Goal: Obtain resource: Download file/media

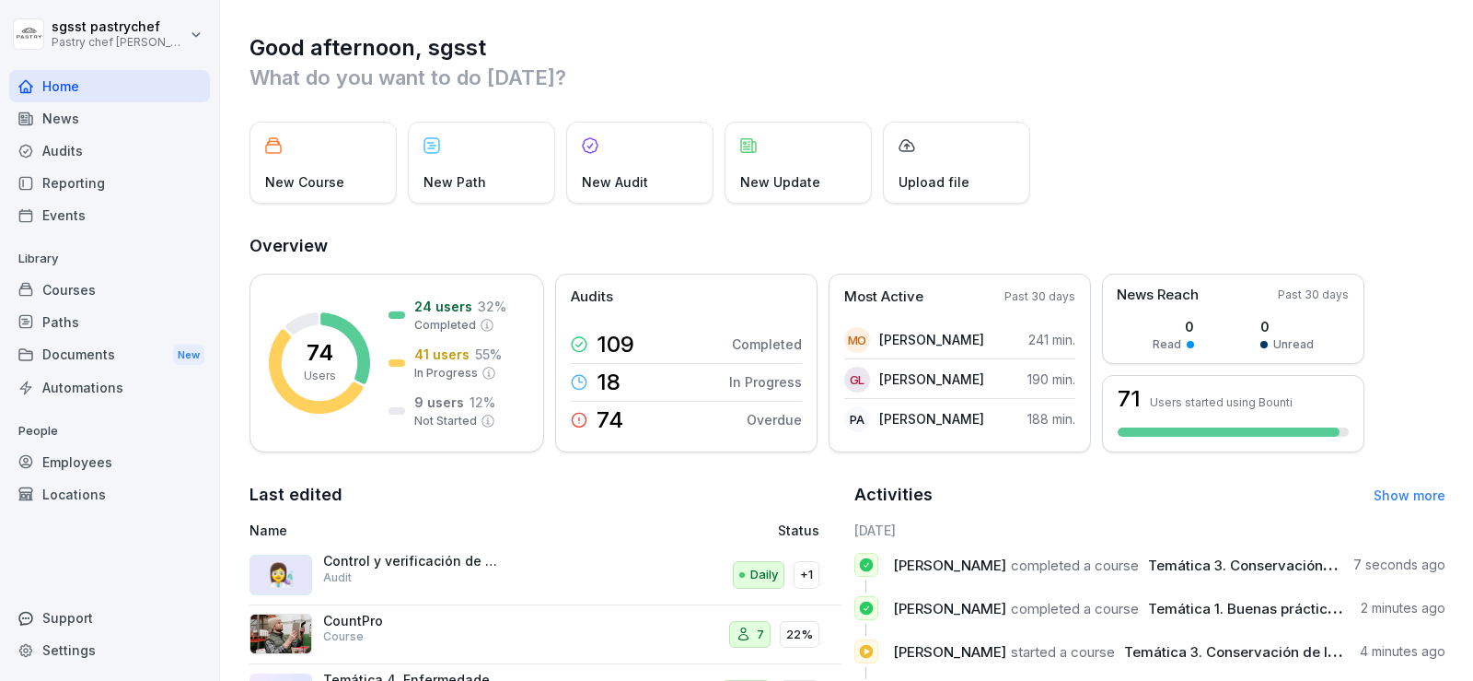
click at [90, 329] on div "Paths" at bounding box center [109, 322] width 201 height 32
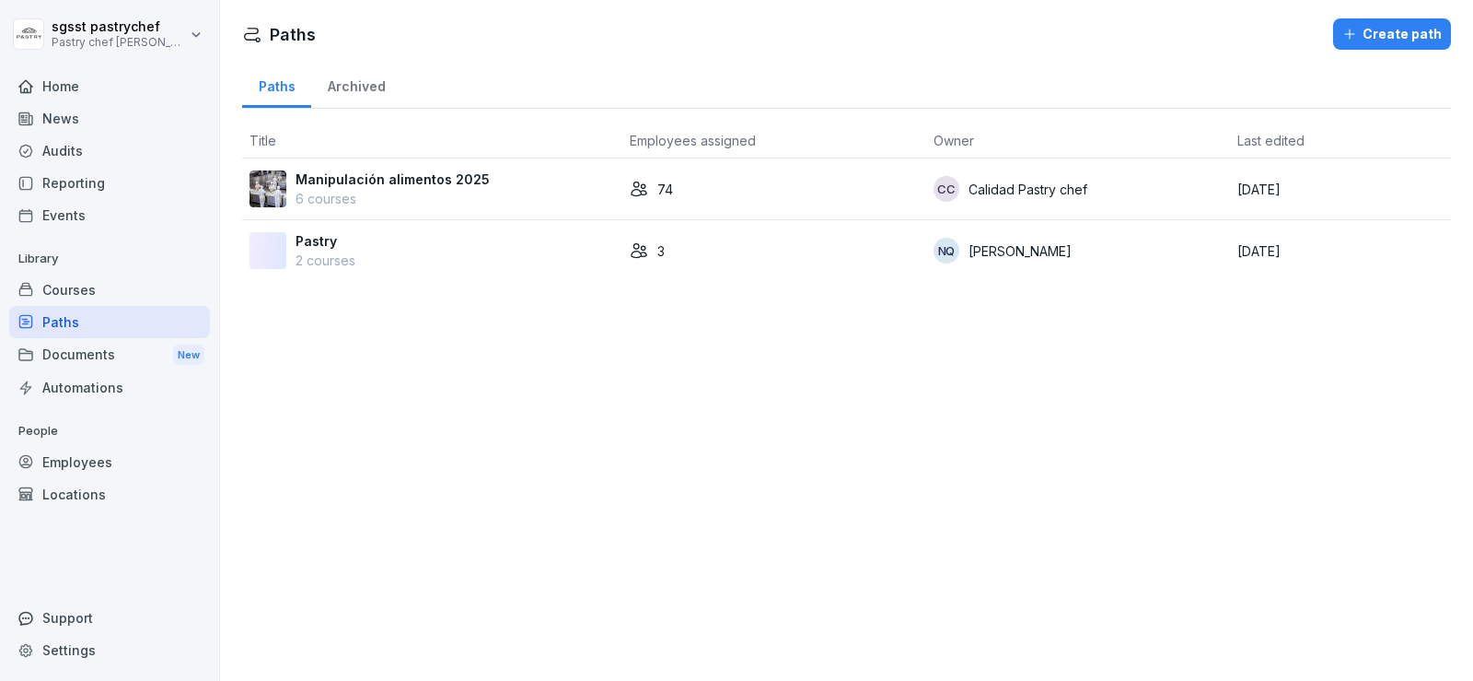
click at [396, 182] on p "Manipulación alimentos 2025" at bounding box center [393, 178] width 194 height 19
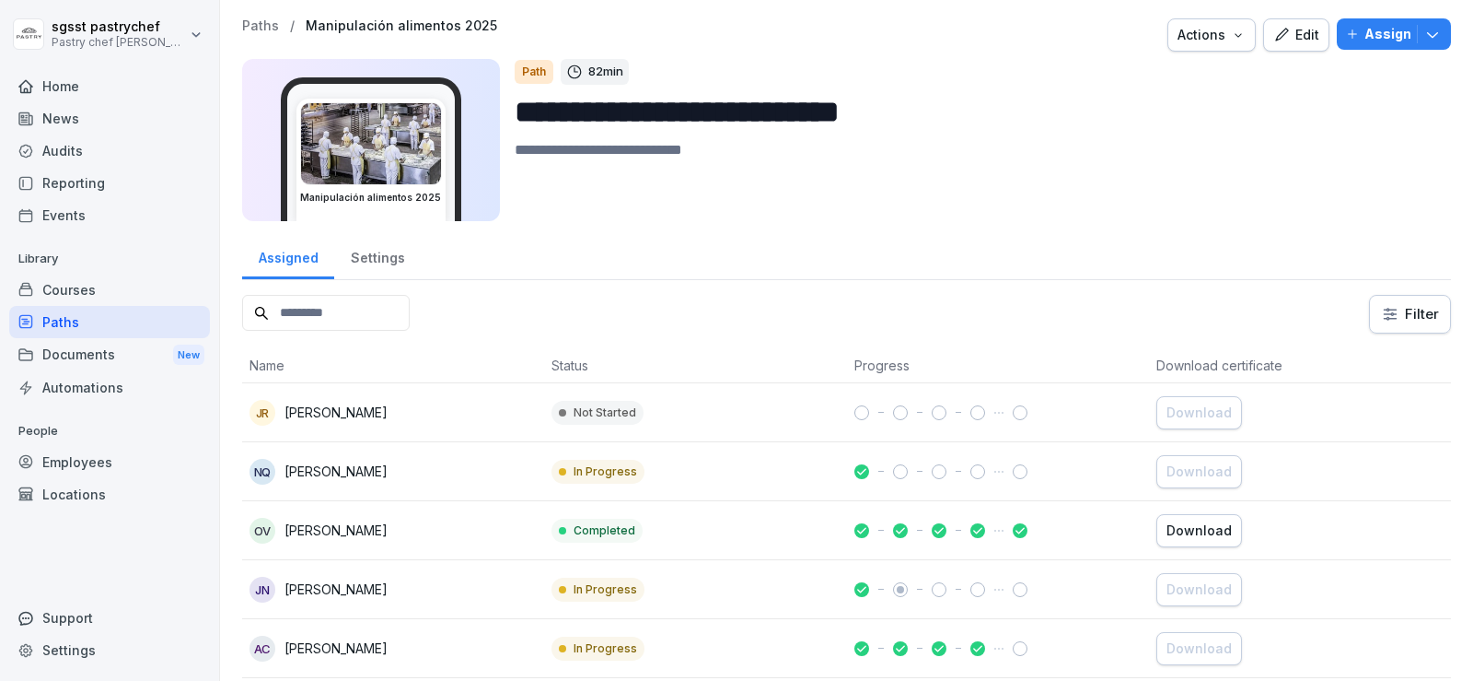
click at [1192, 523] on div "Download" at bounding box center [1199, 530] width 65 height 20
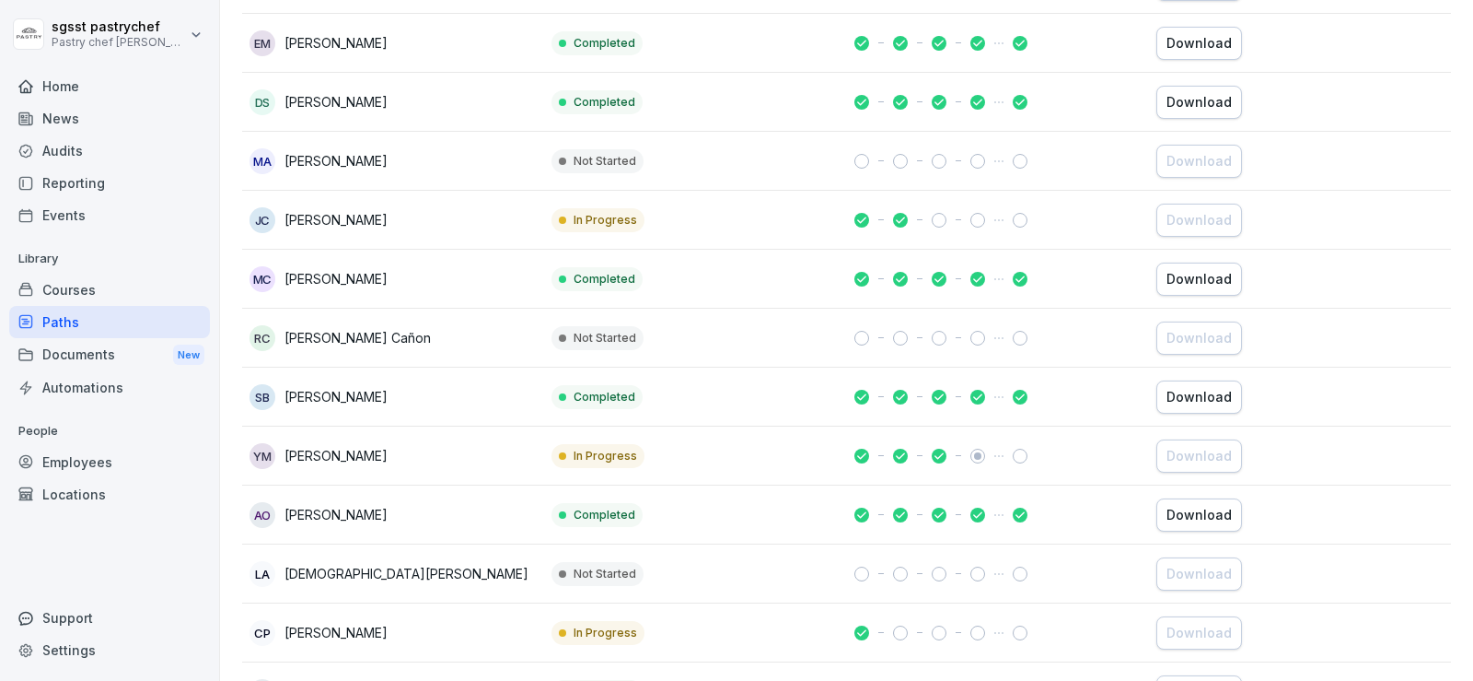
scroll to position [737, 0]
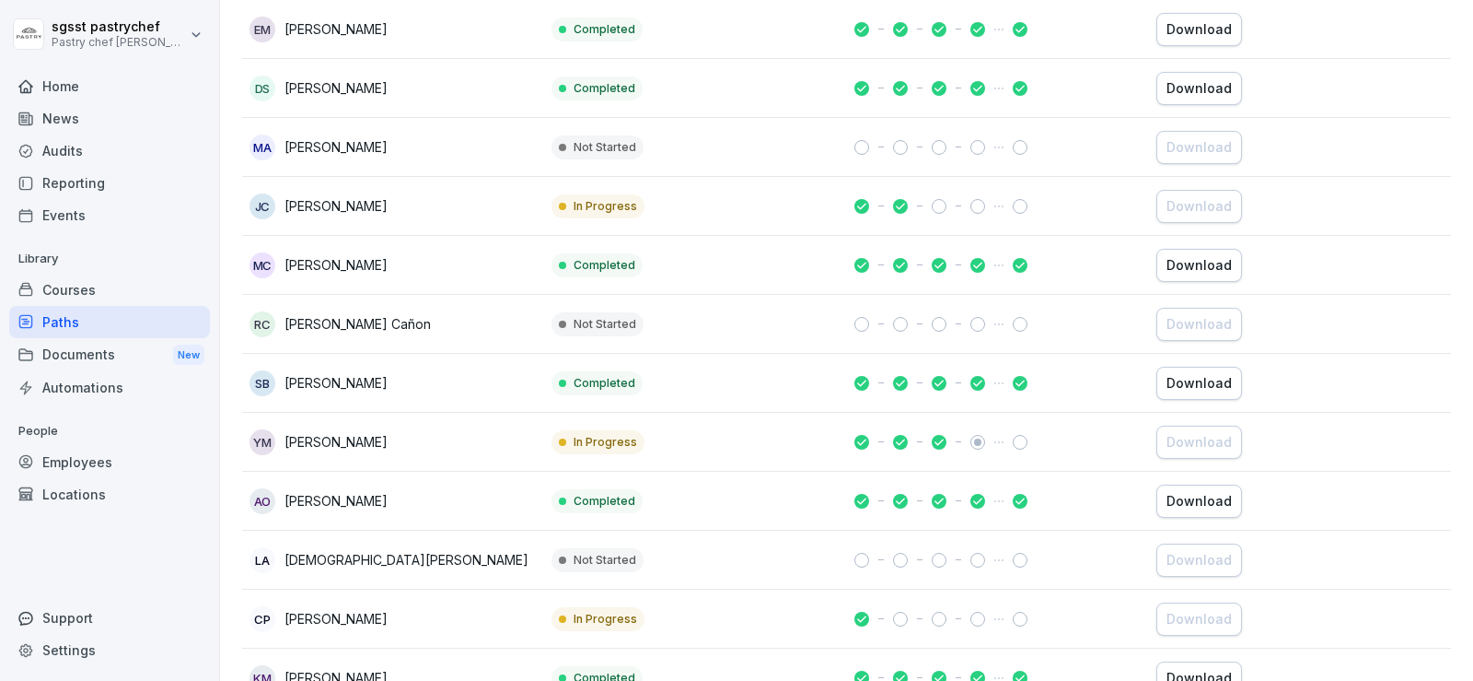
click at [1202, 497] on div "Download" at bounding box center [1199, 501] width 65 height 20
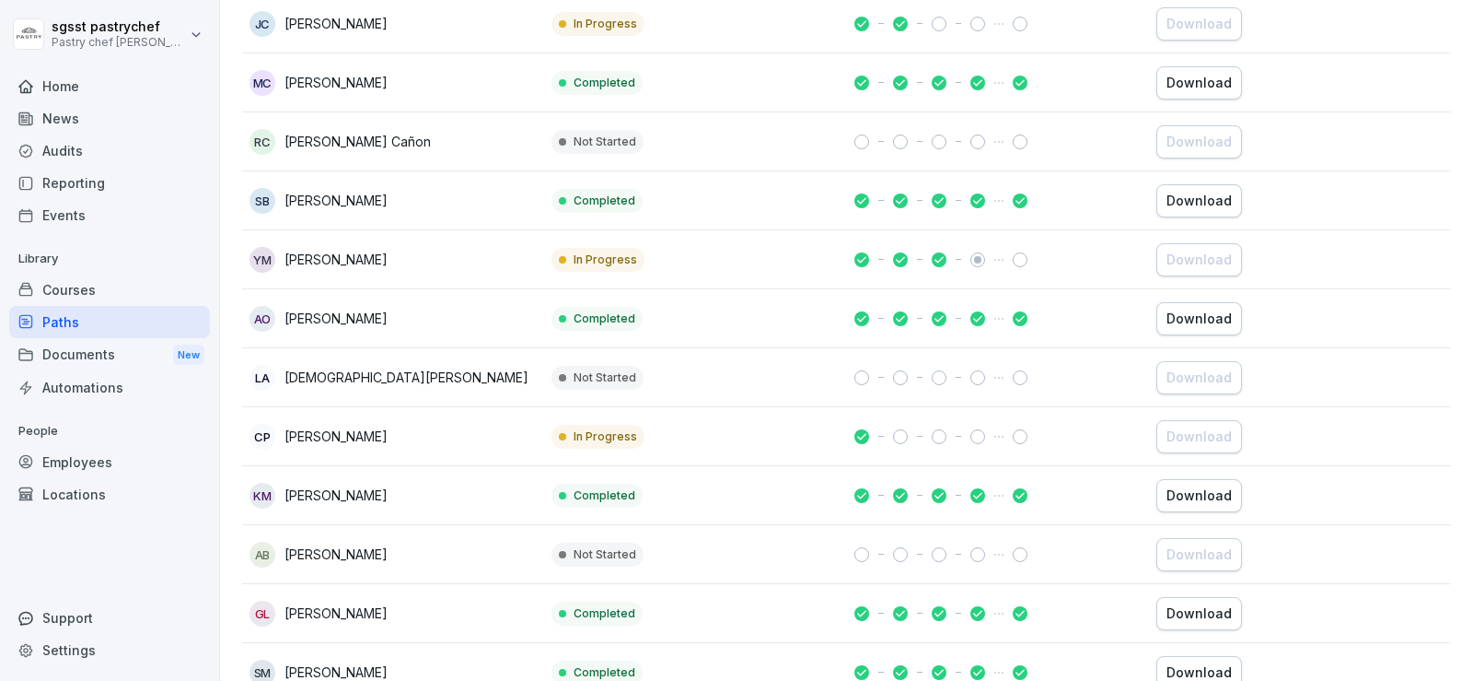
scroll to position [921, 0]
click at [1177, 487] on div "Download" at bounding box center [1199, 493] width 65 height 20
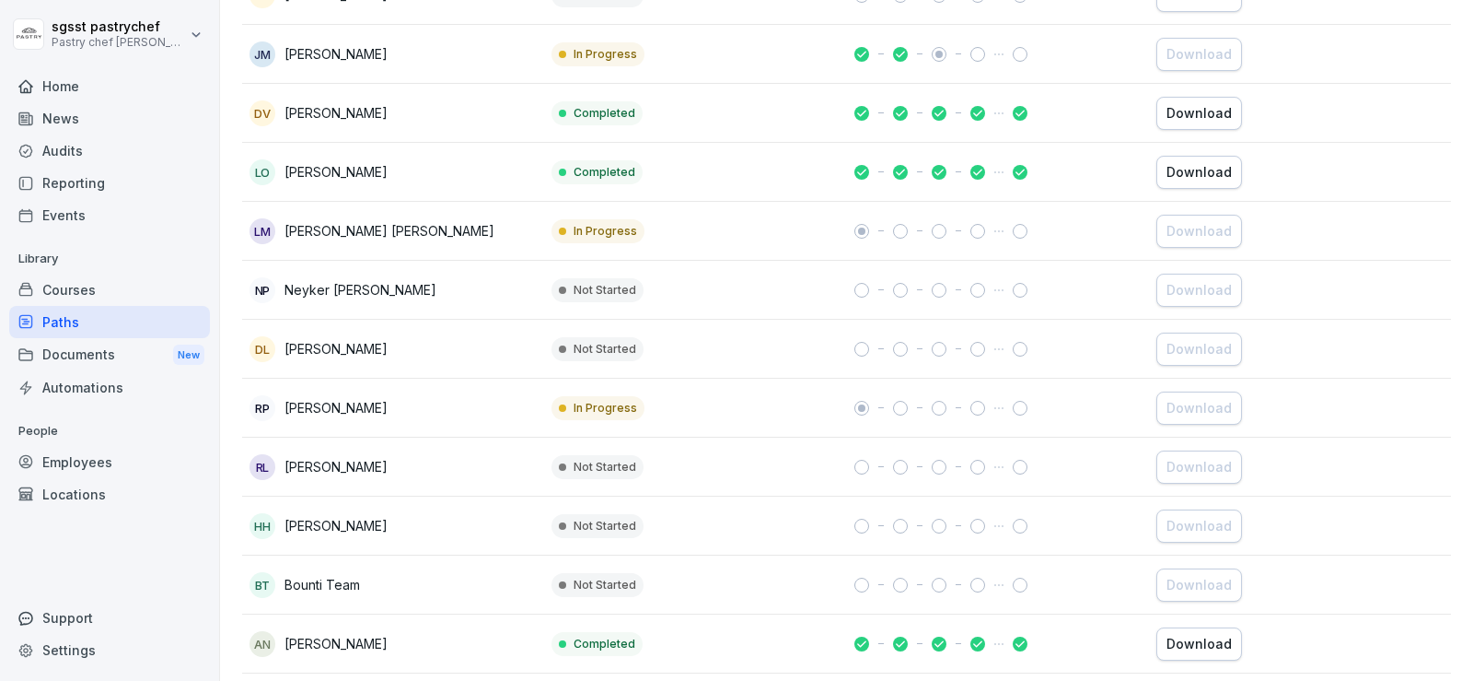
scroll to position [1842, 0]
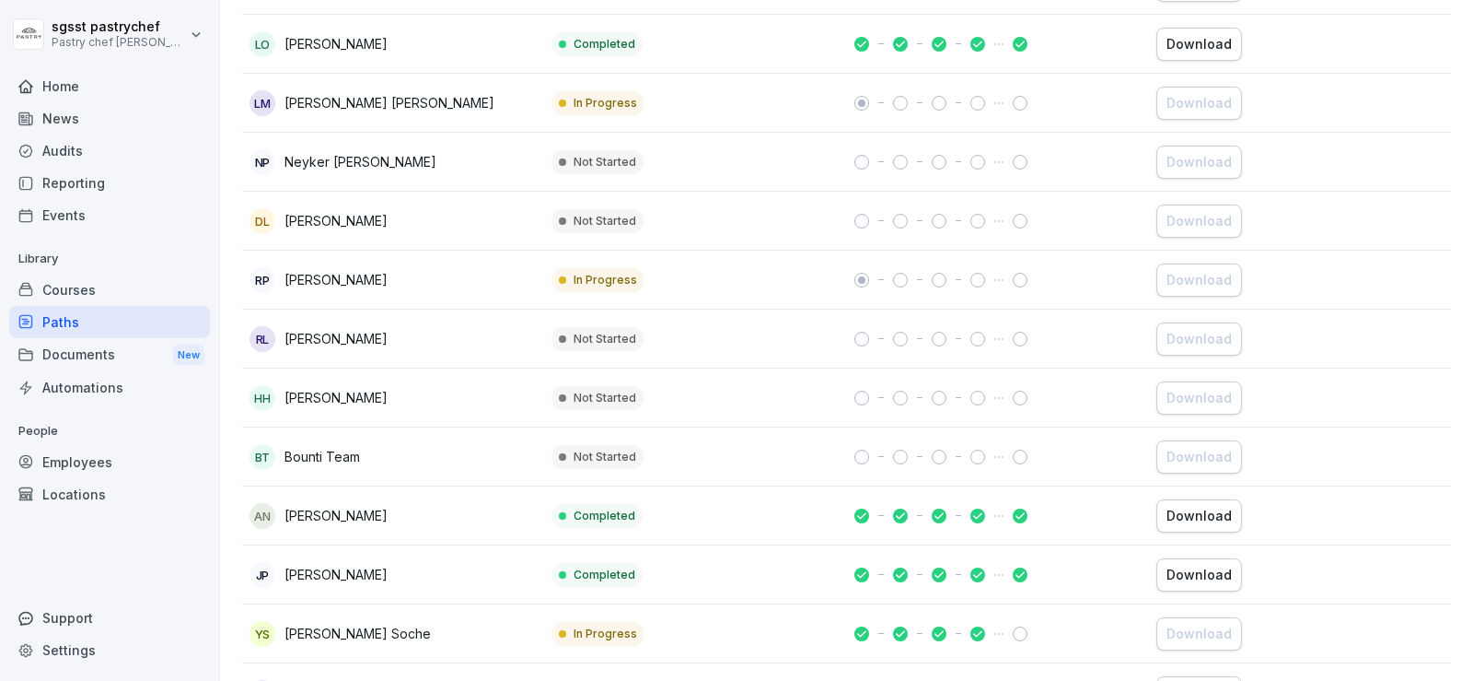
click at [1176, 578] on div "Download" at bounding box center [1199, 575] width 65 height 20
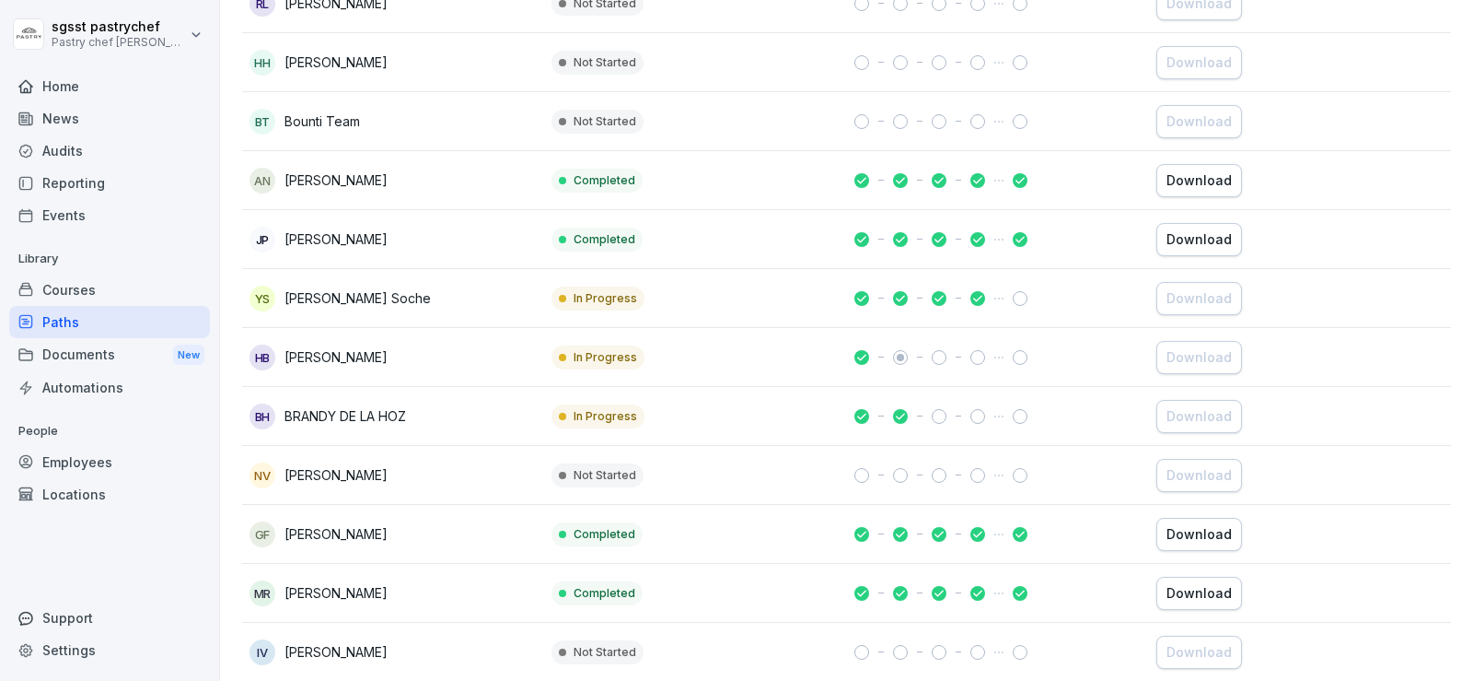
scroll to position [2210, 0]
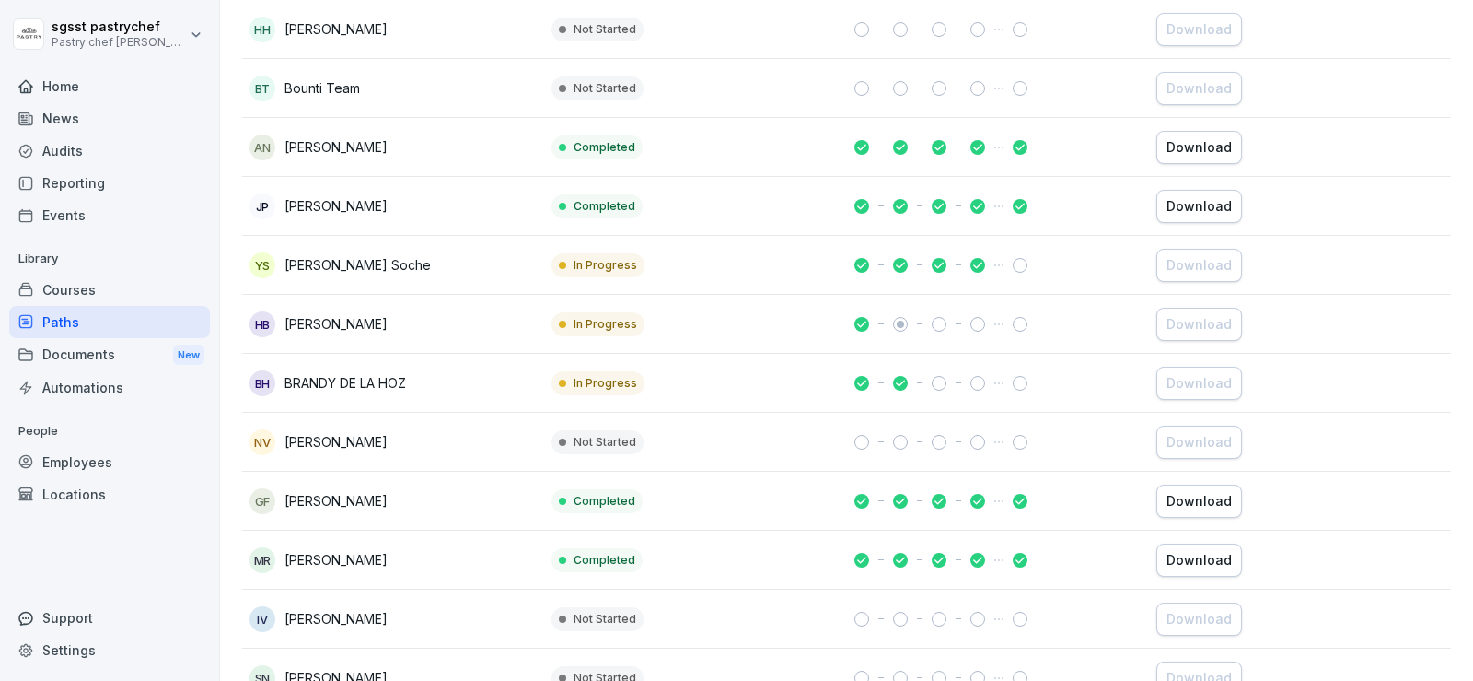
click at [1184, 507] on div "Download" at bounding box center [1199, 501] width 65 height 20
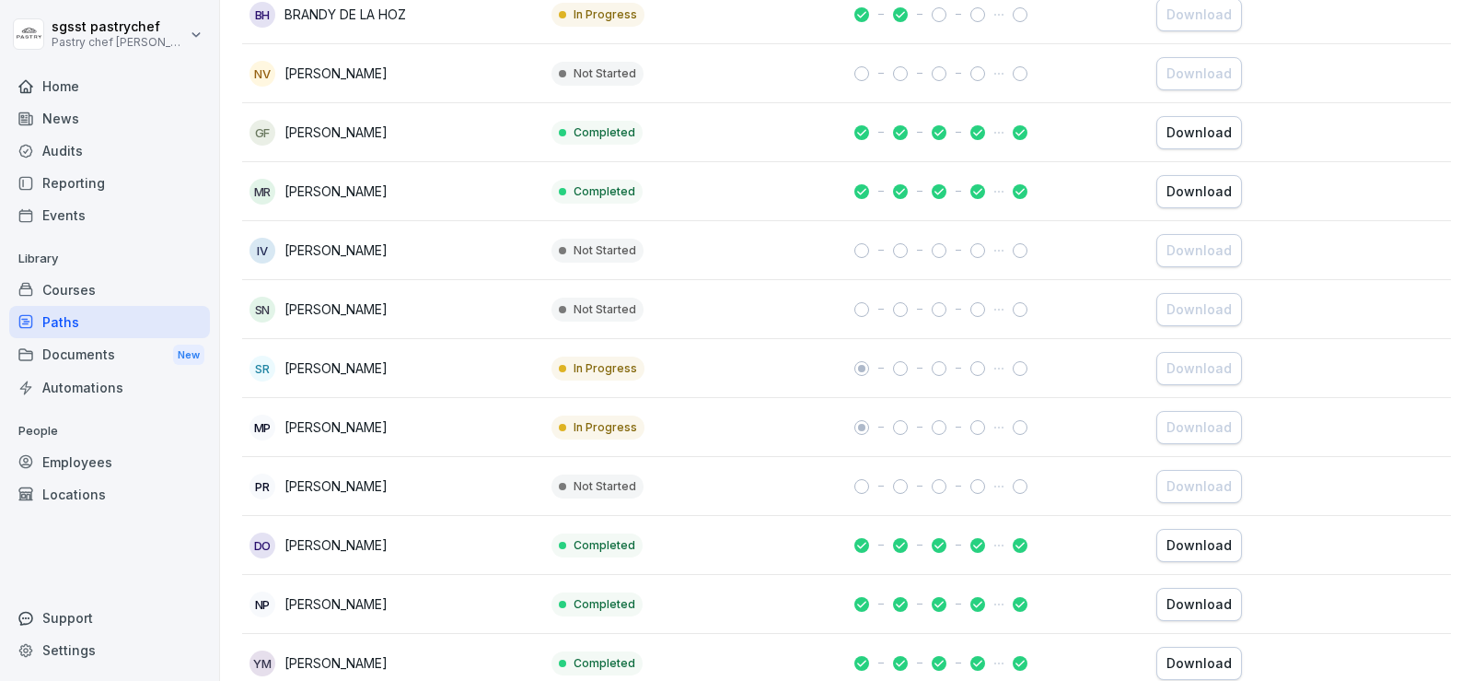
scroll to position [2671, 0]
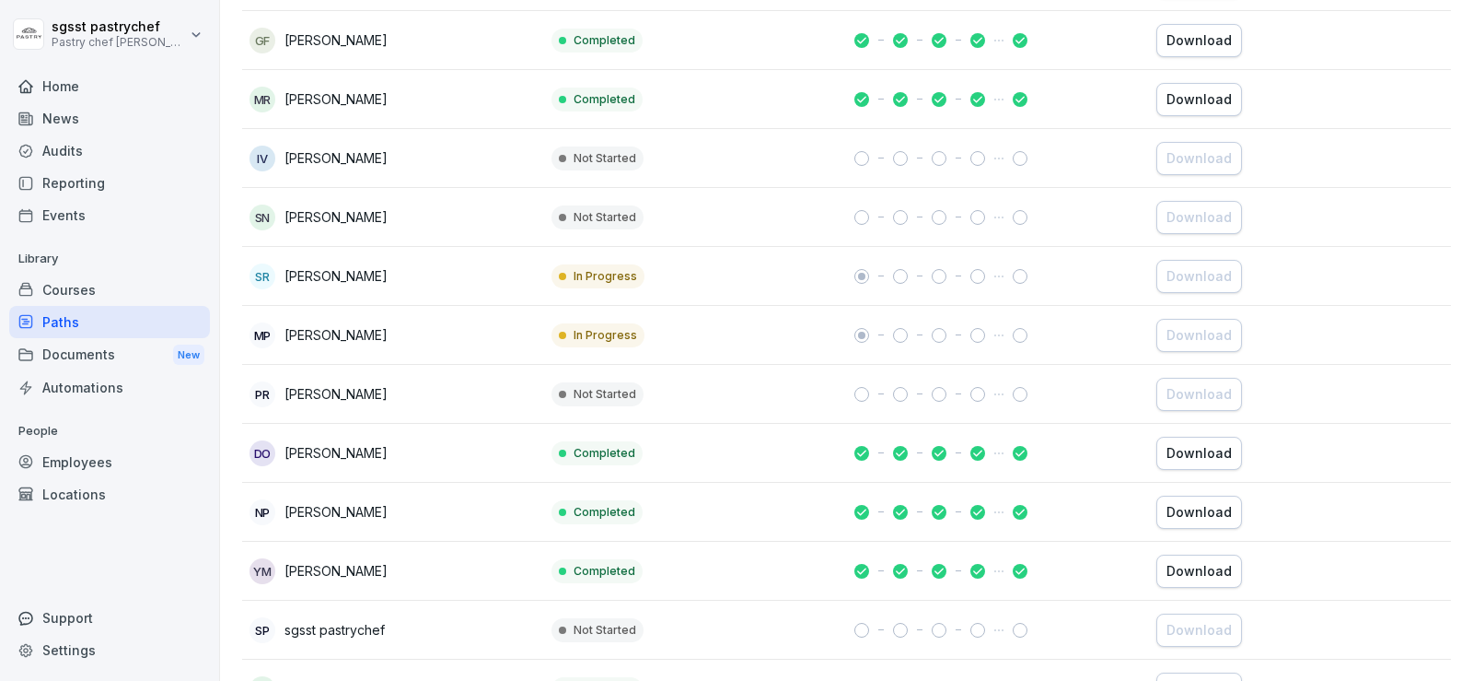
click at [1182, 512] on div "Download" at bounding box center [1199, 512] width 65 height 20
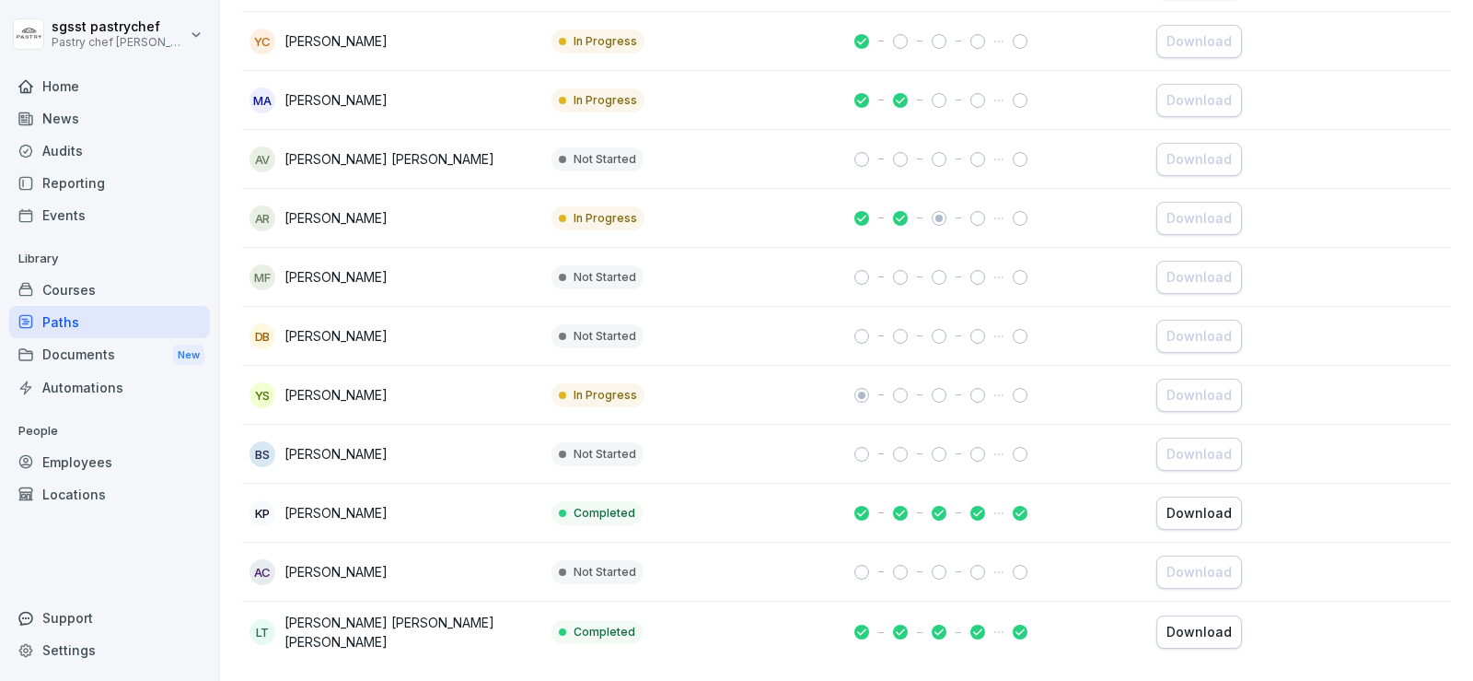
scroll to position [4096, 0]
click at [1200, 503] on div "Download" at bounding box center [1199, 513] width 65 height 20
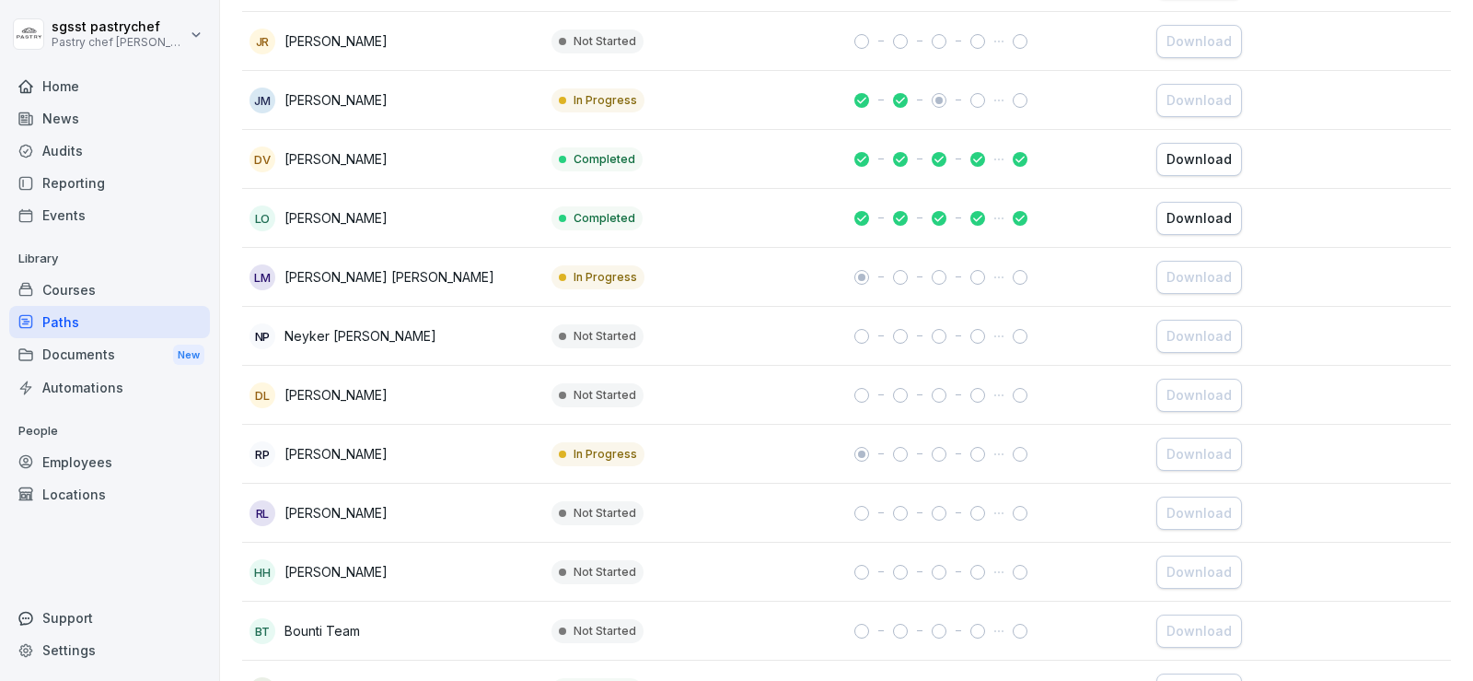
scroll to position [1610, 0]
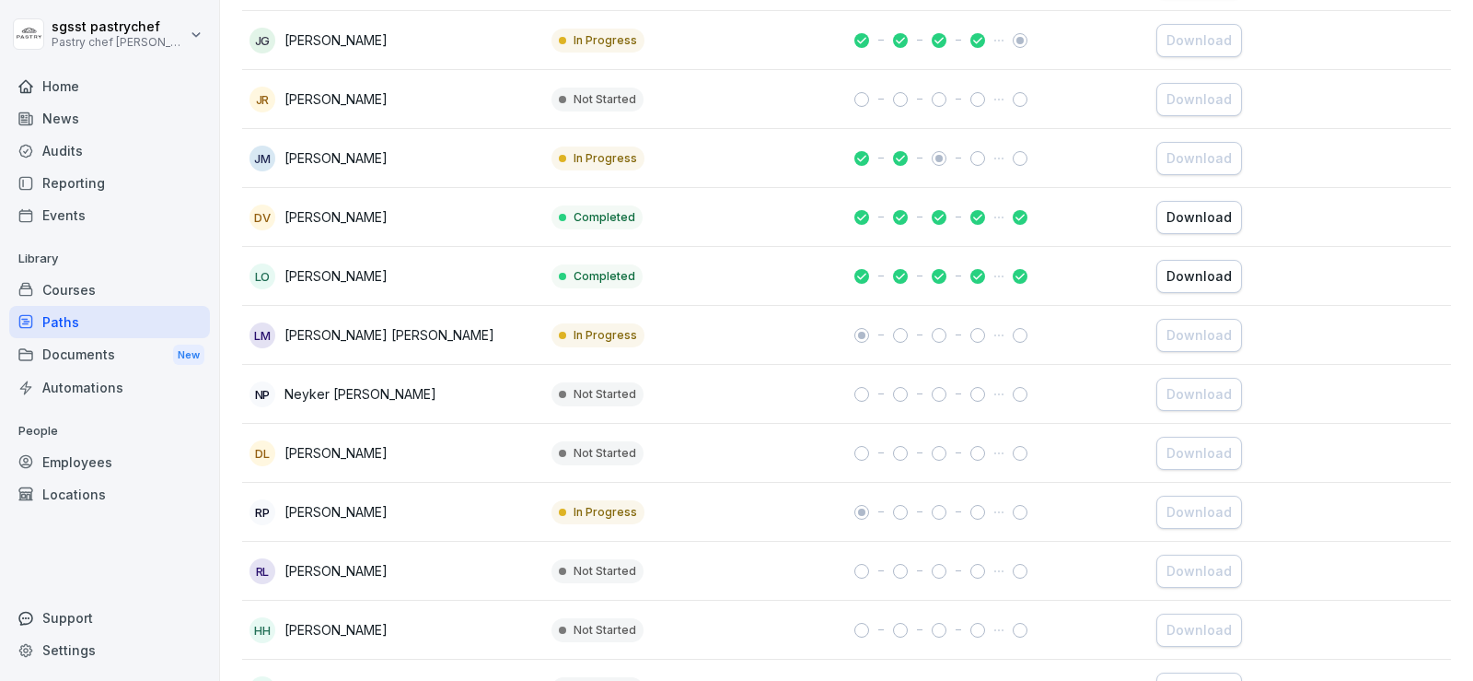
click at [112, 475] on div "Employees" at bounding box center [109, 462] width 201 height 32
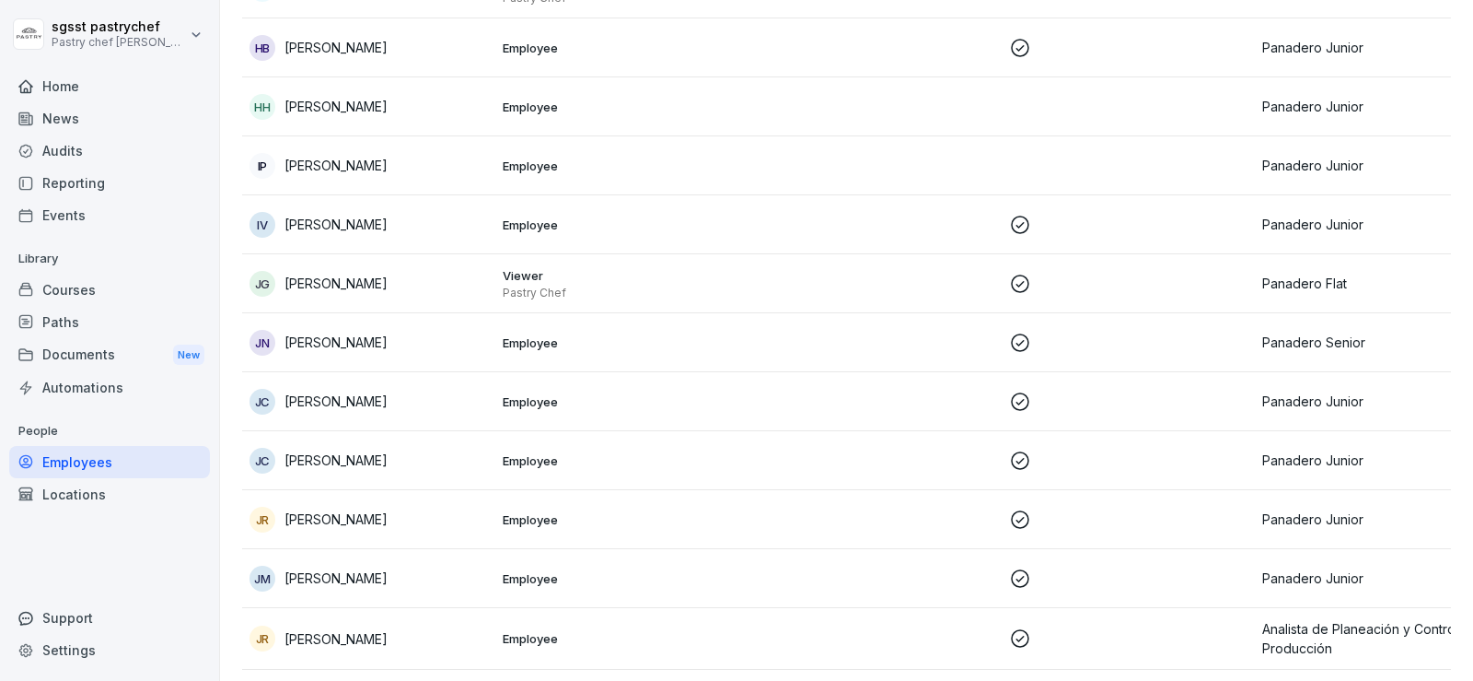
scroll to position [18, 0]
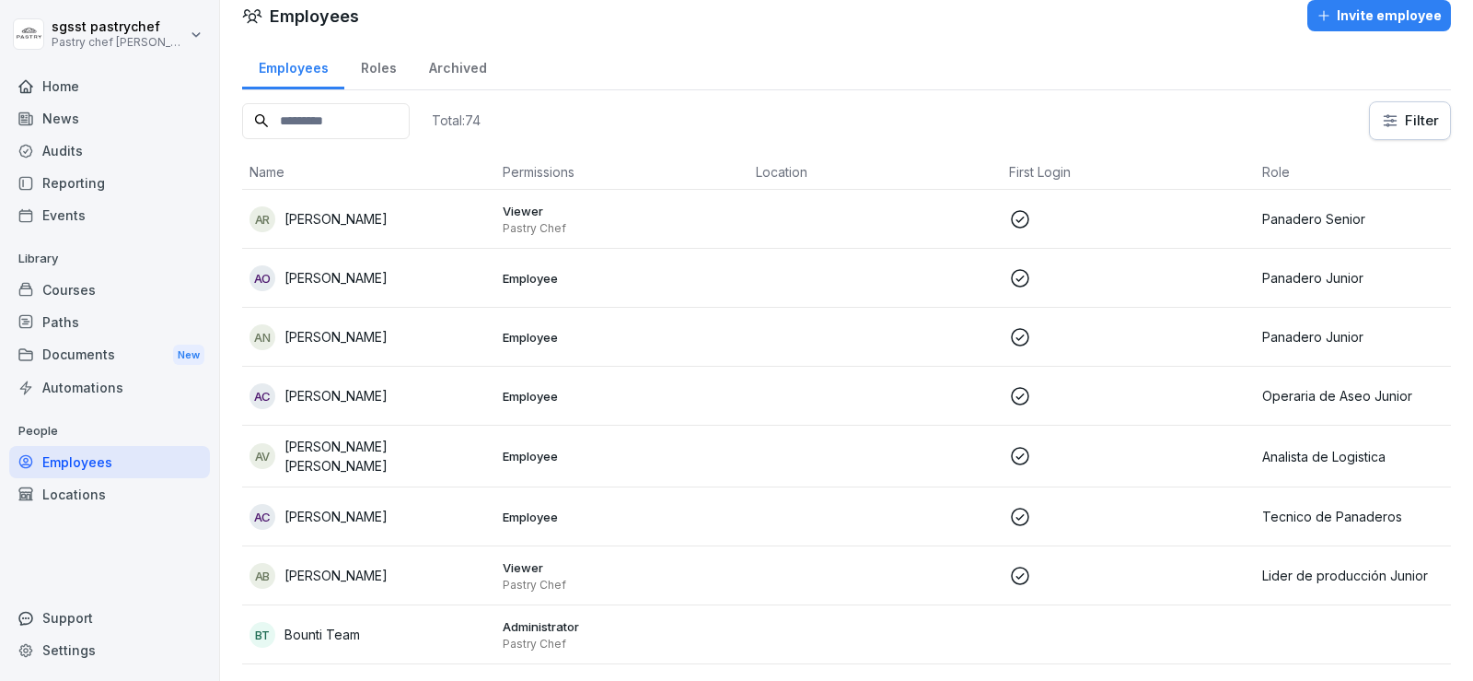
click at [332, 124] on input at bounding box center [326, 121] width 168 height 36
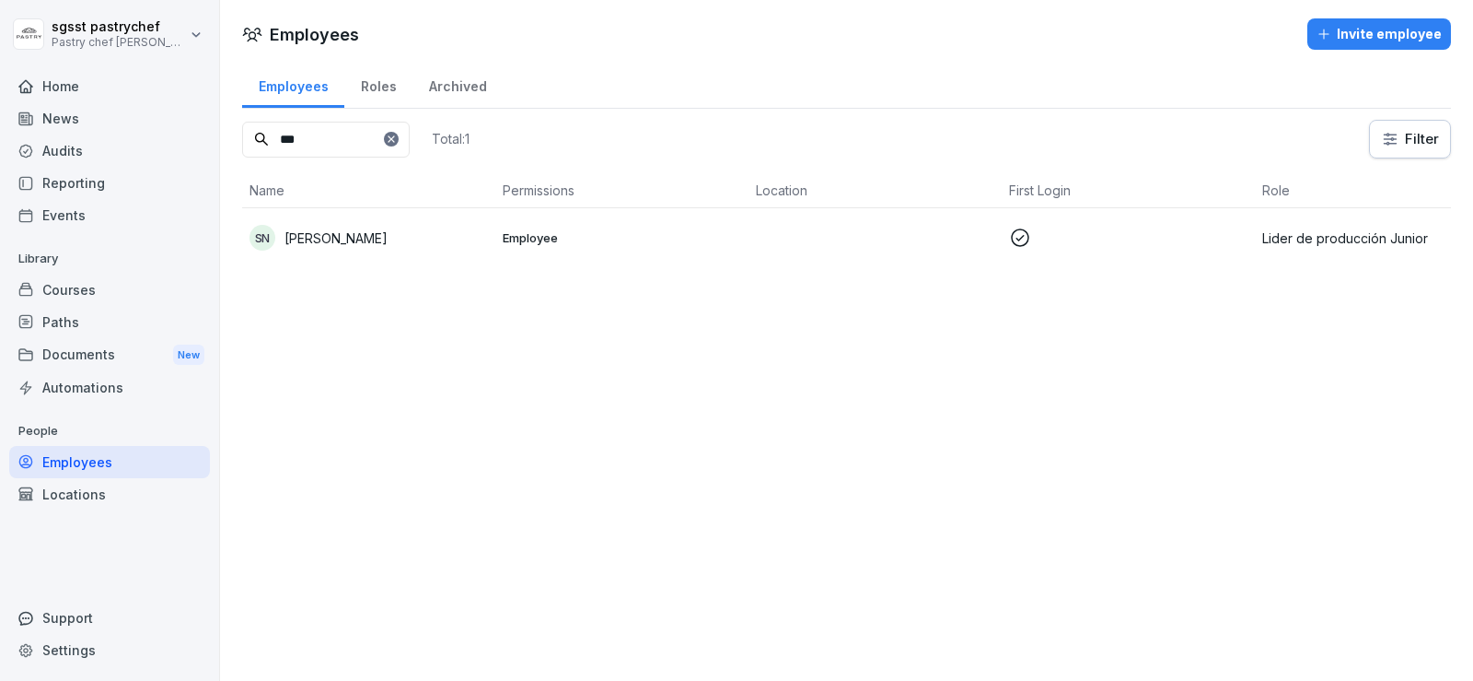
type input "***"
click at [517, 240] on p "Employee" at bounding box center [622, 237] width 239 height 17
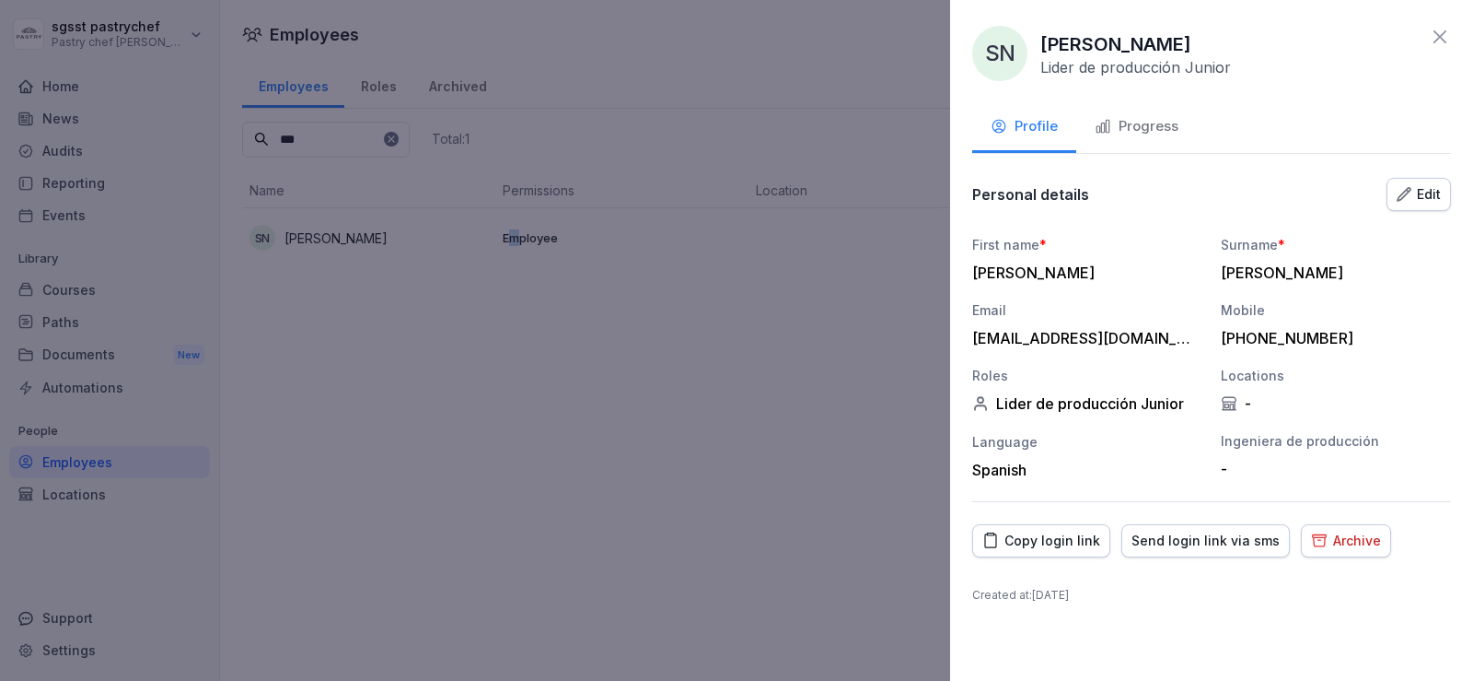
click at [1063, 542] on div "Copy login link" at bounding box center [1042, 540] width 118 height 20
click at [1450, 27] on icon at bounding box center [1440, 37] width 22 height 22
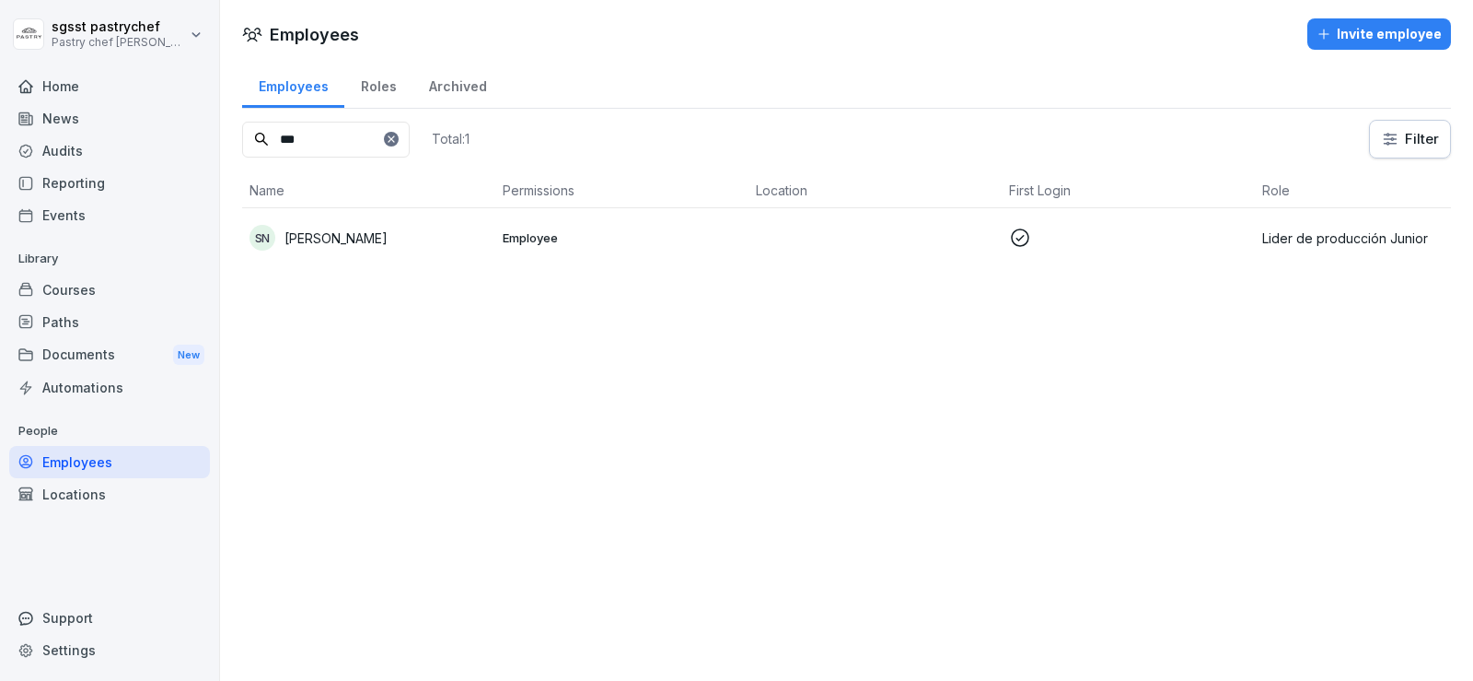
click at [90, 332] on div "Paths" at bounding box center [109, 322] width 201 height 32
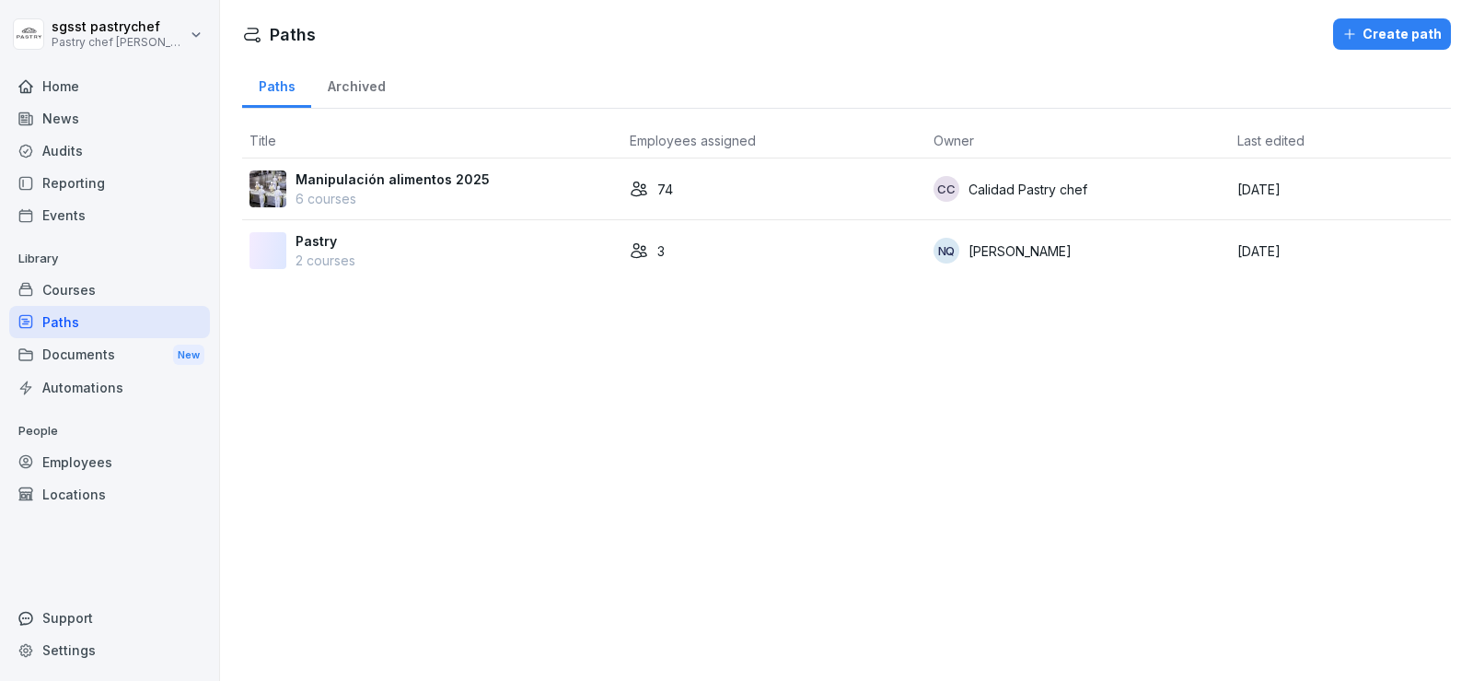
click at [459, 169] on p "Manipulación alimentos 2025" at bounding box center [393, 178] width 194 height 19
